Goal: Task Accomplishment & Management: Manage account settings

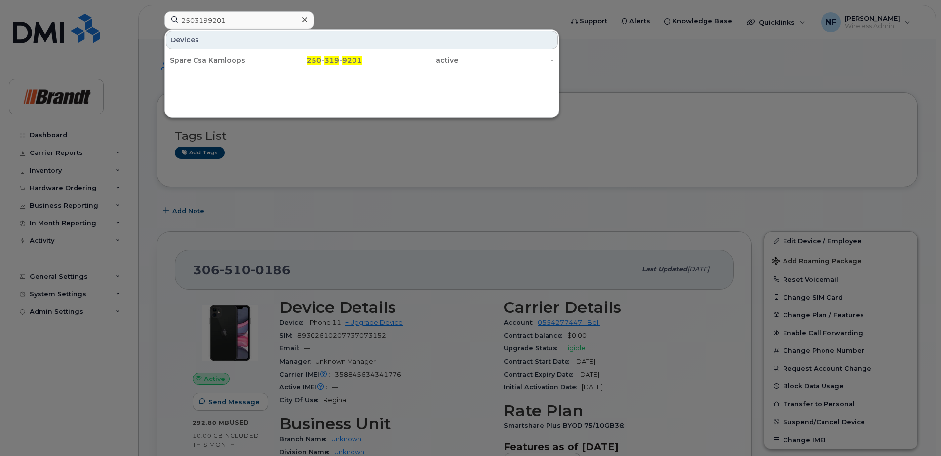
type input "2503199201"
click at [249, 59] on div "Spare Csa Kamloops" at bounding box center [218, 60] width 96 height 10
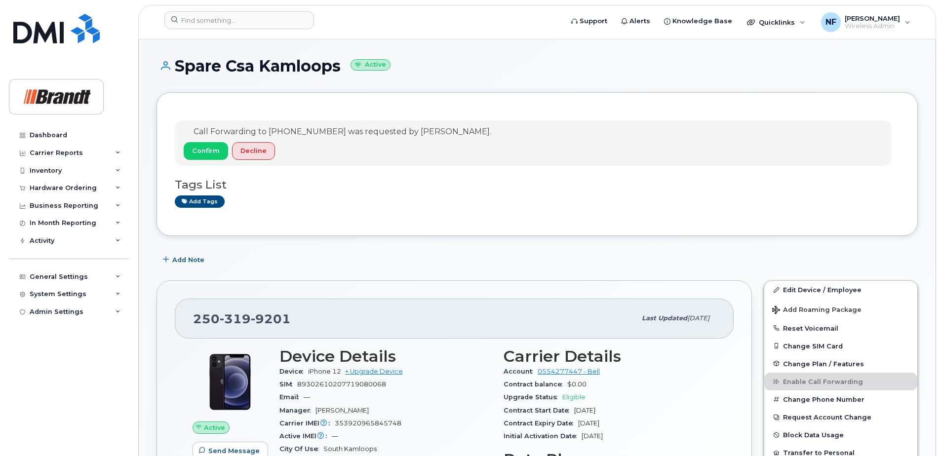
click at [185, 261] on span "Add Note" at bounding box center [188, 259] width 32 height 9
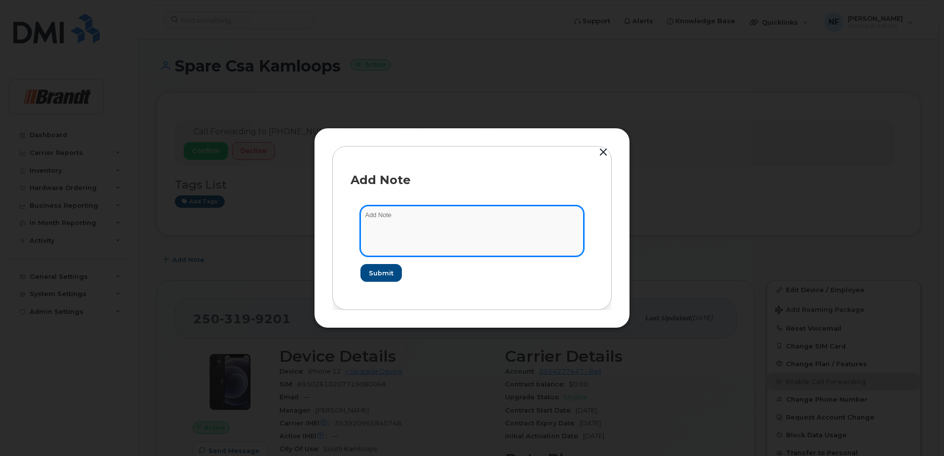
click at [396, 230] on textarea at bounding box center [471, 231] width 223 height 50
type textarea "Calvin Jefferson"
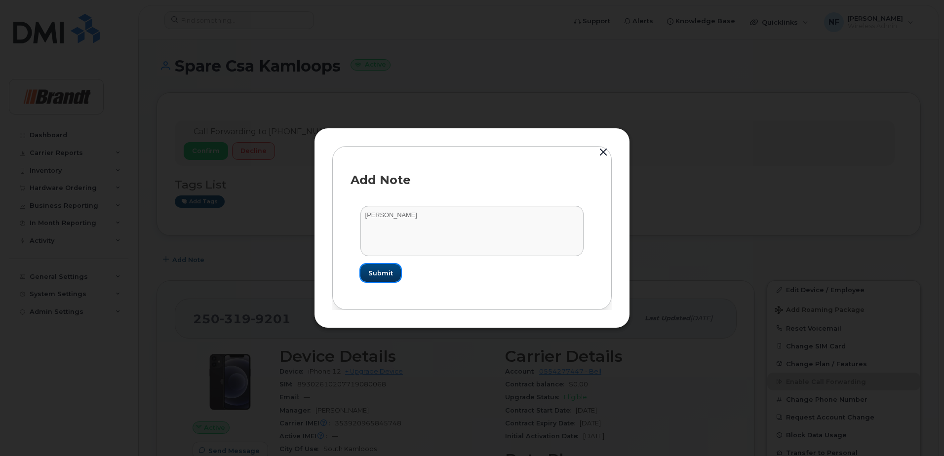
click at [388, 271] on span "Submit" at bounding box center [380, 273] width 25 height 9
